Goal: Complete application form

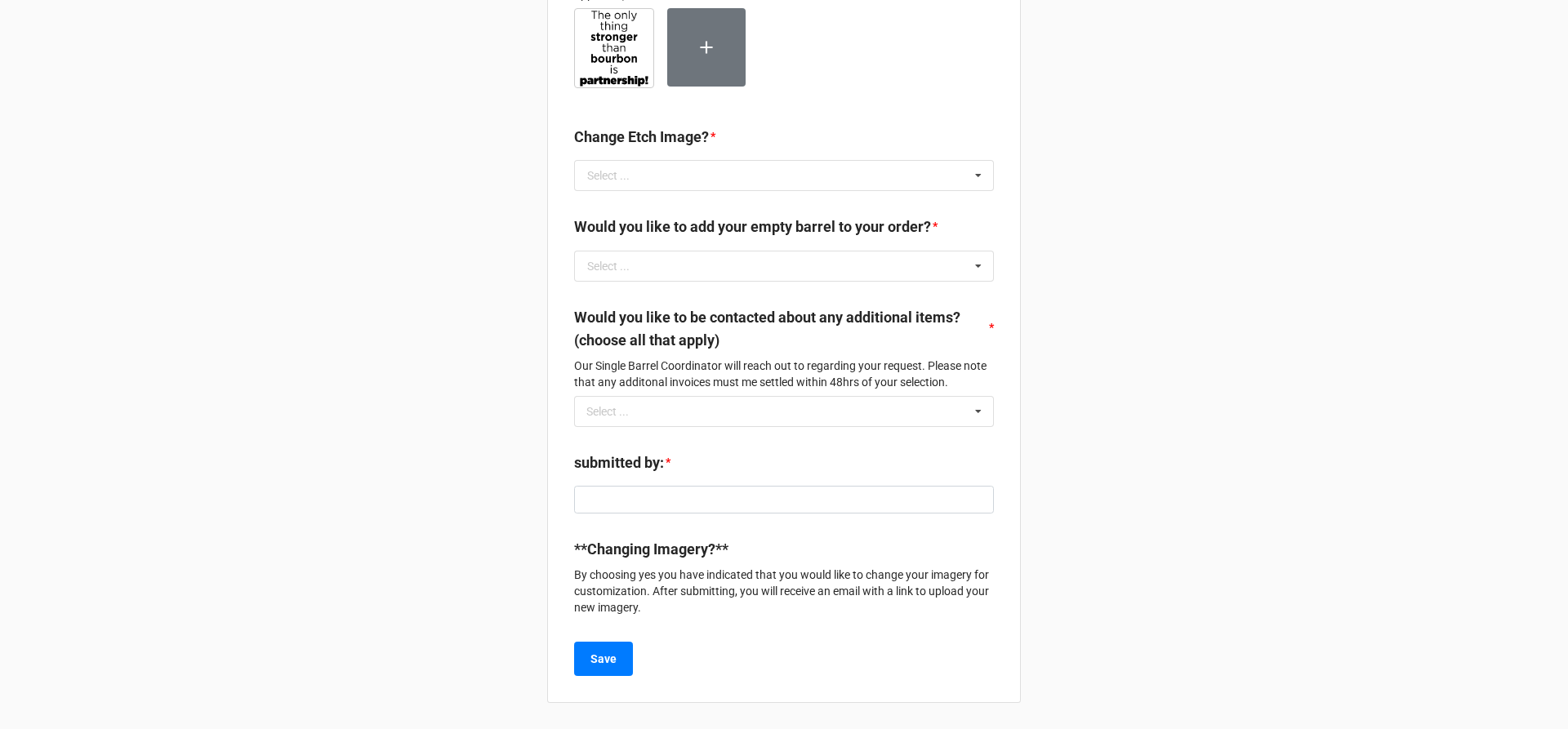
scroll to position [751, 0]
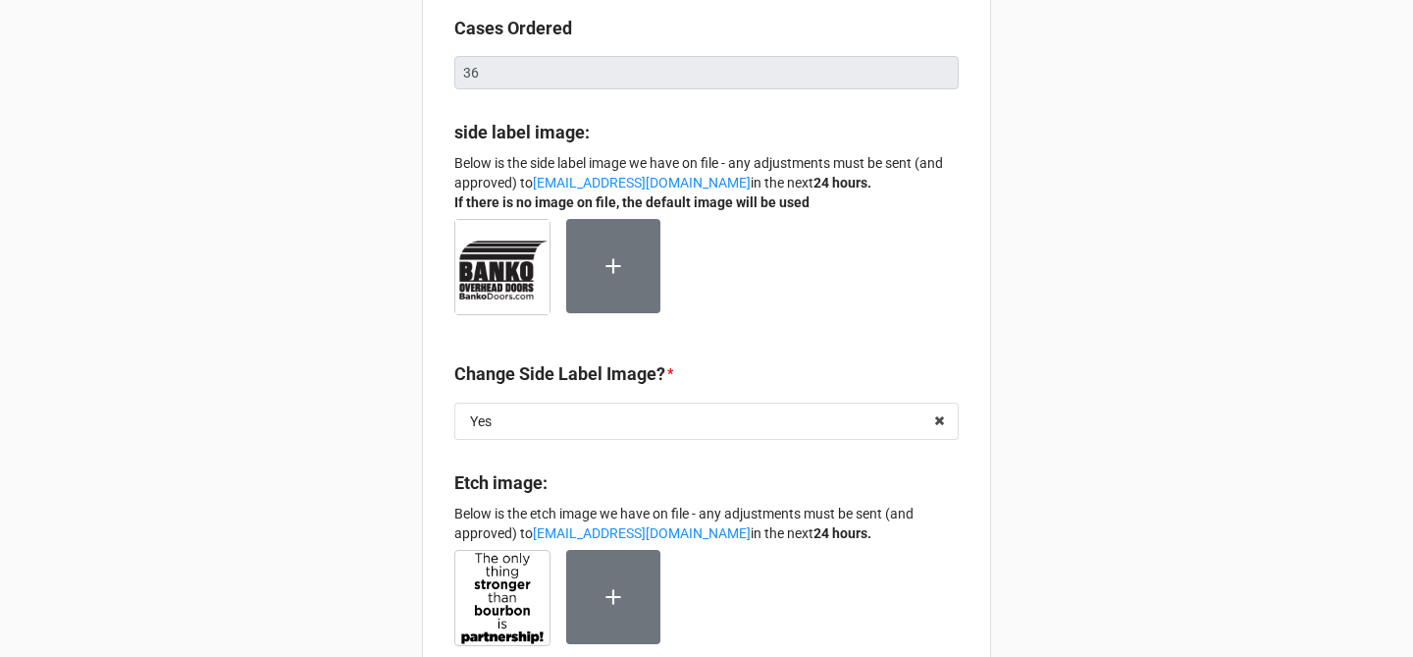
scroll to position [365, 0]
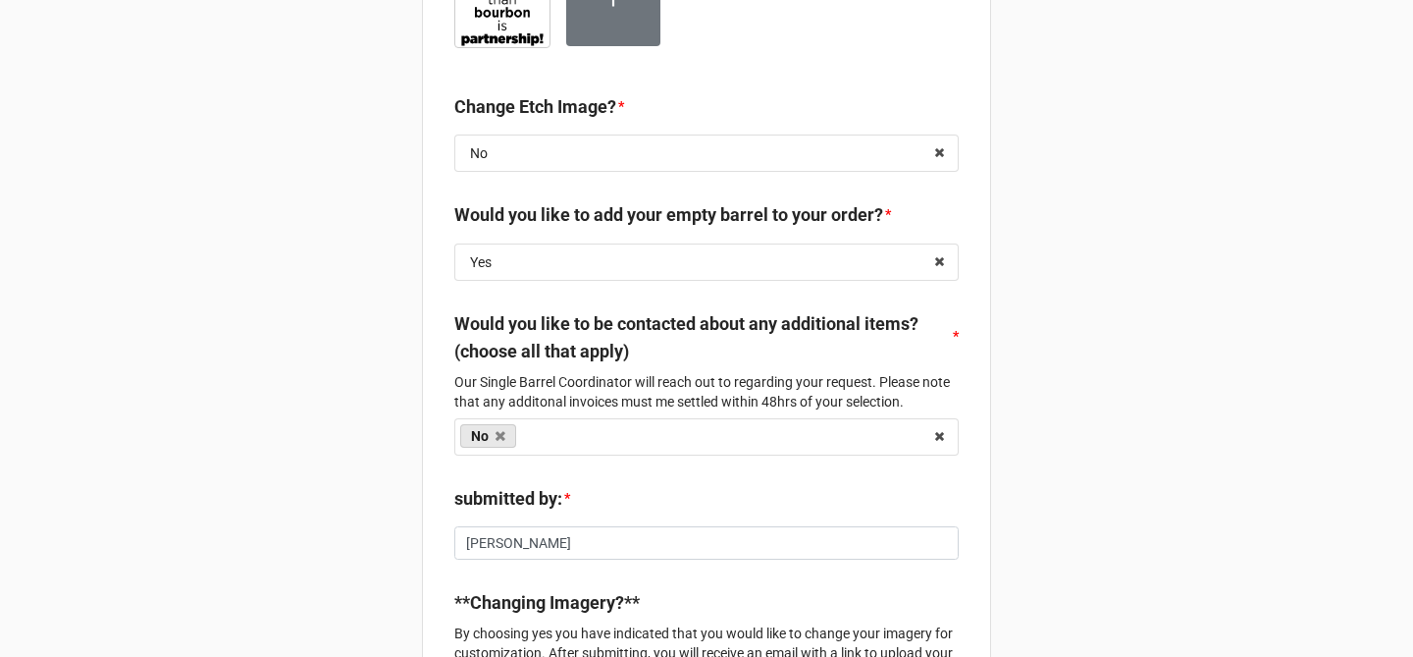
scroll to position [1345, 0]
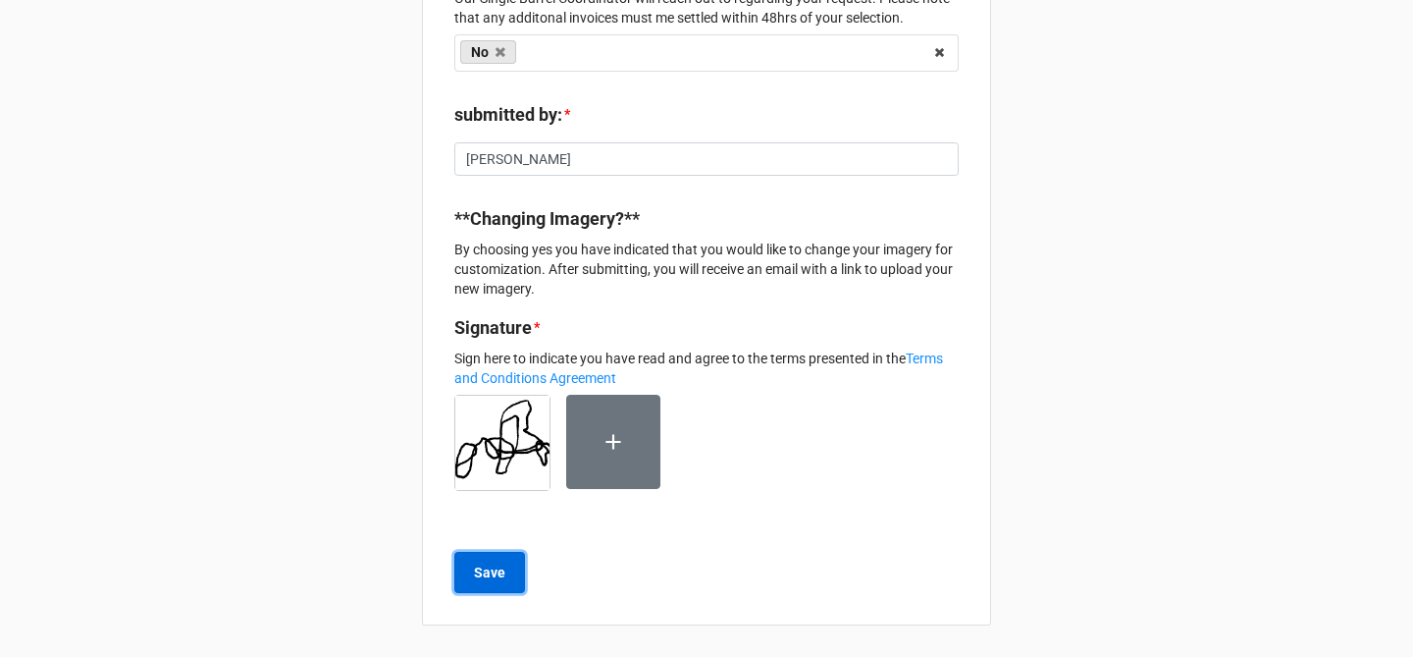
click at [493, 569] on b "Save" at bounding box center [489, 572] width 31 height 21
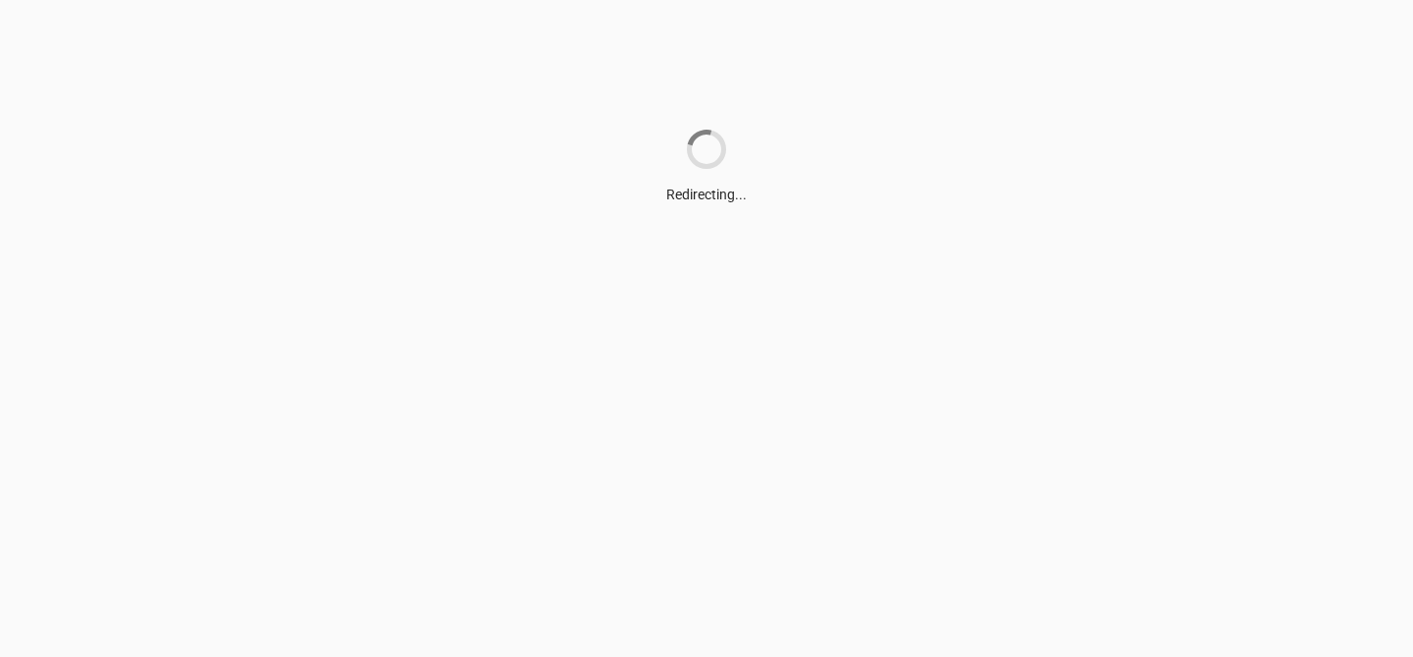
scroll to position [0, 0]
